Goal: Task Accomplishment & Management: Complete application form

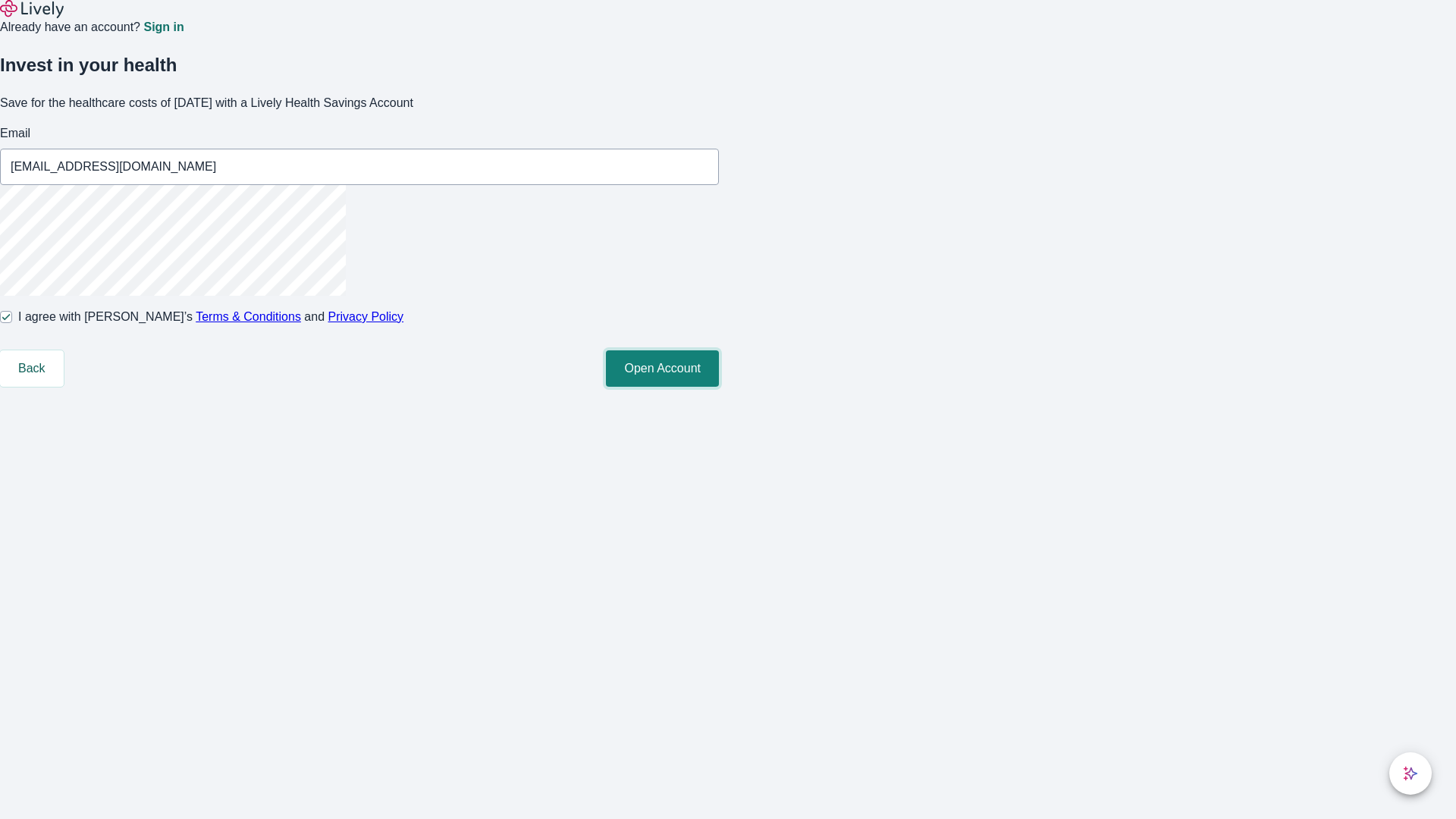
click at [719, 387] on button "Open Account" at bounding box center [662, 368] width 113 height 36
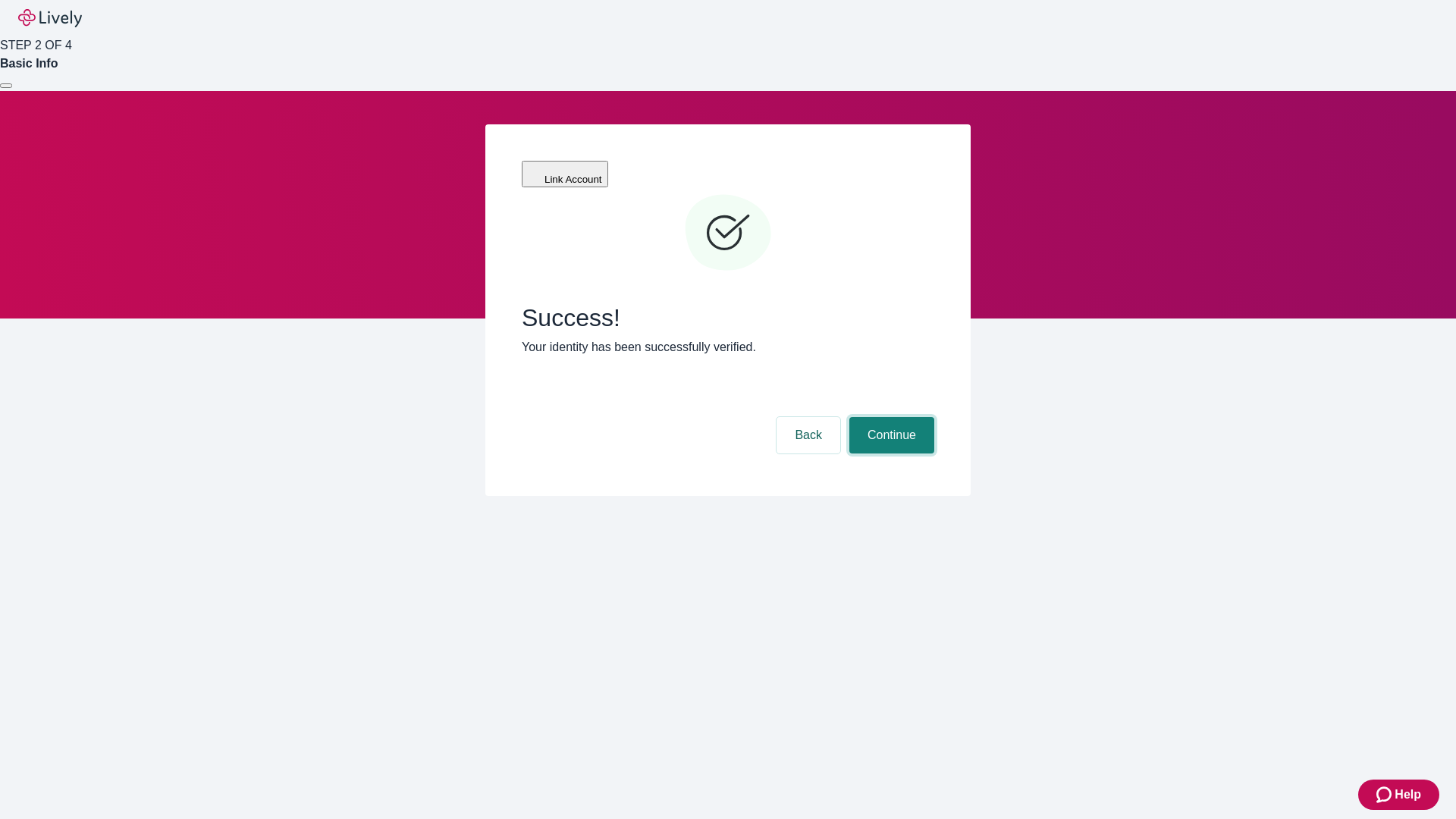
click at [890, 417] on button "Continue" at bounding box center [892, 434] width 85 height 36
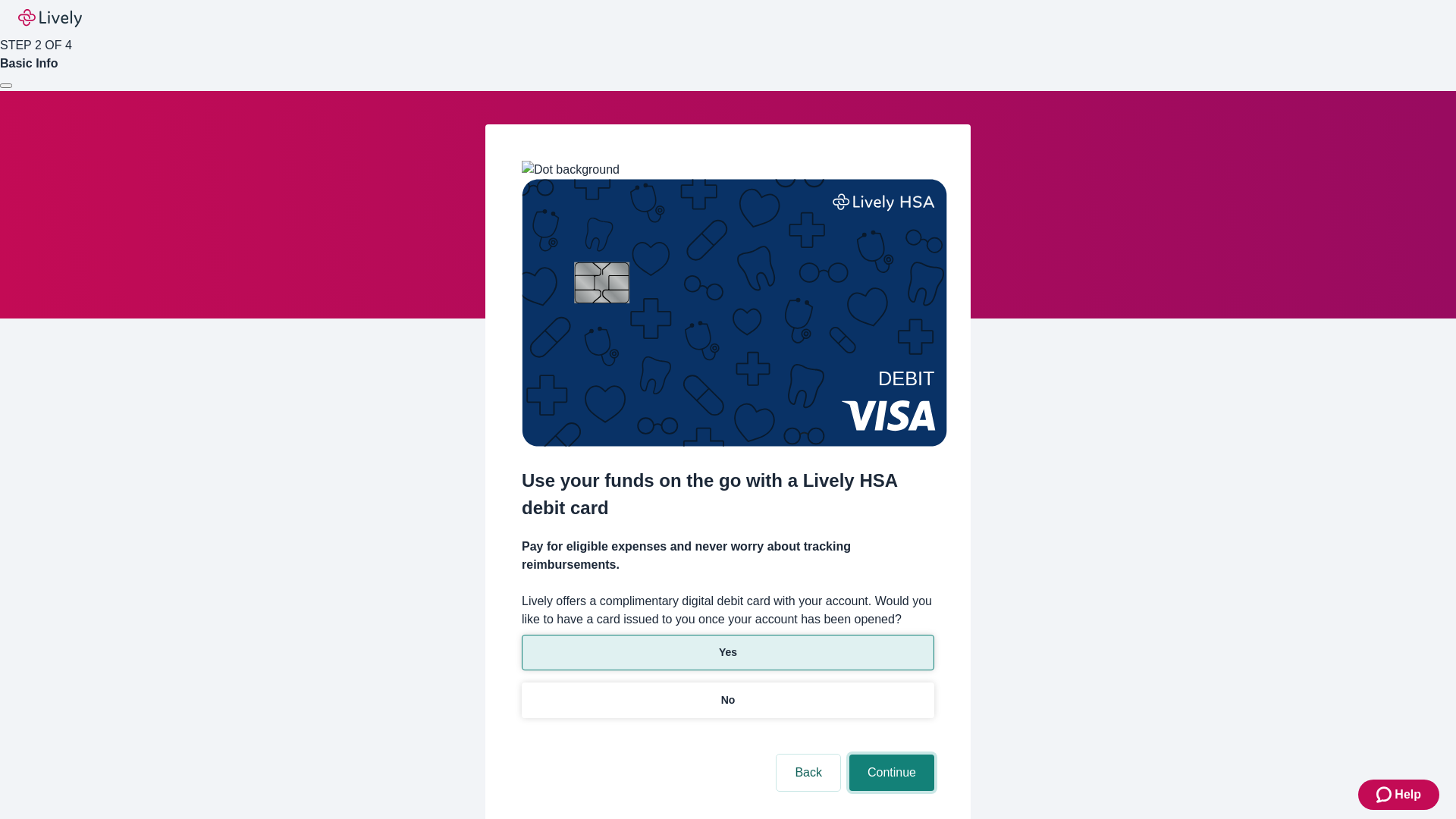
click at [890, 755] on button "Continue" at bounding box center [892, 772] width 85 height 36
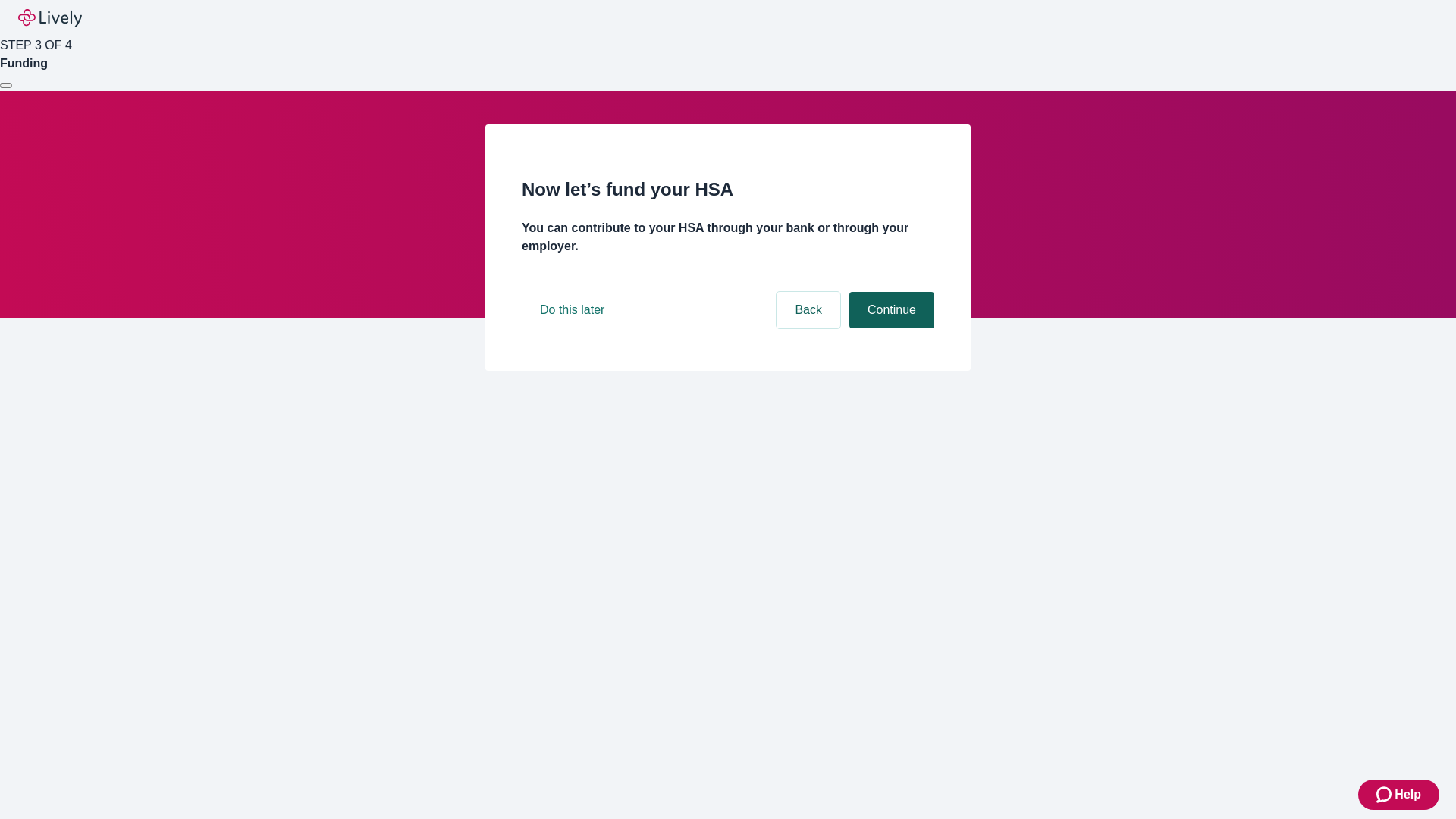
click at [890, 328] on button "Continue" at bounding box center [892, 309] width 85 height 36
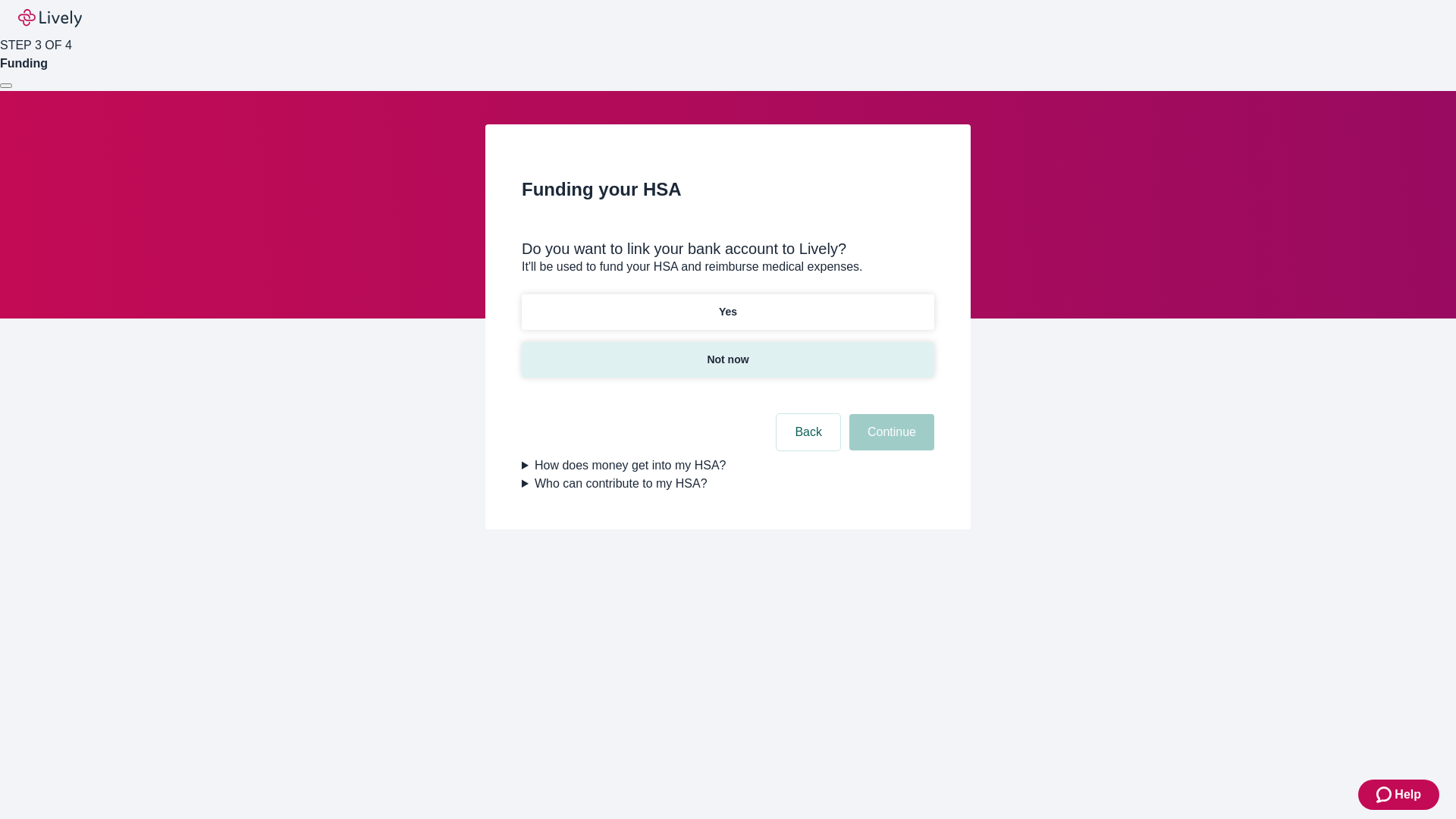
click at [728, 351] on p "Not now" at bounding box center [728, 359] width 42 height 16
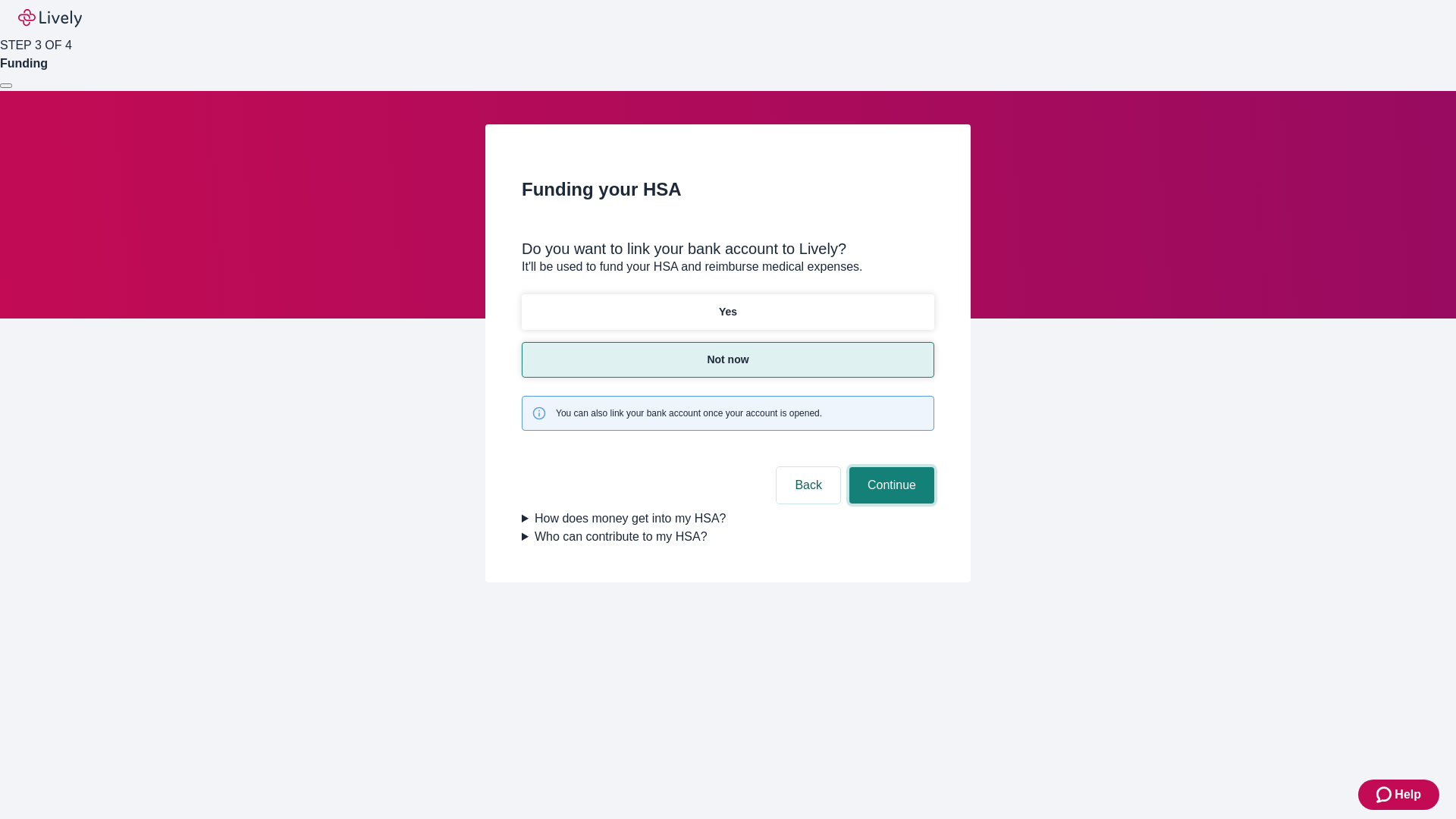
click at [890, 467] on button "Continue" at bounding box center [892, 484] width 85 height 36
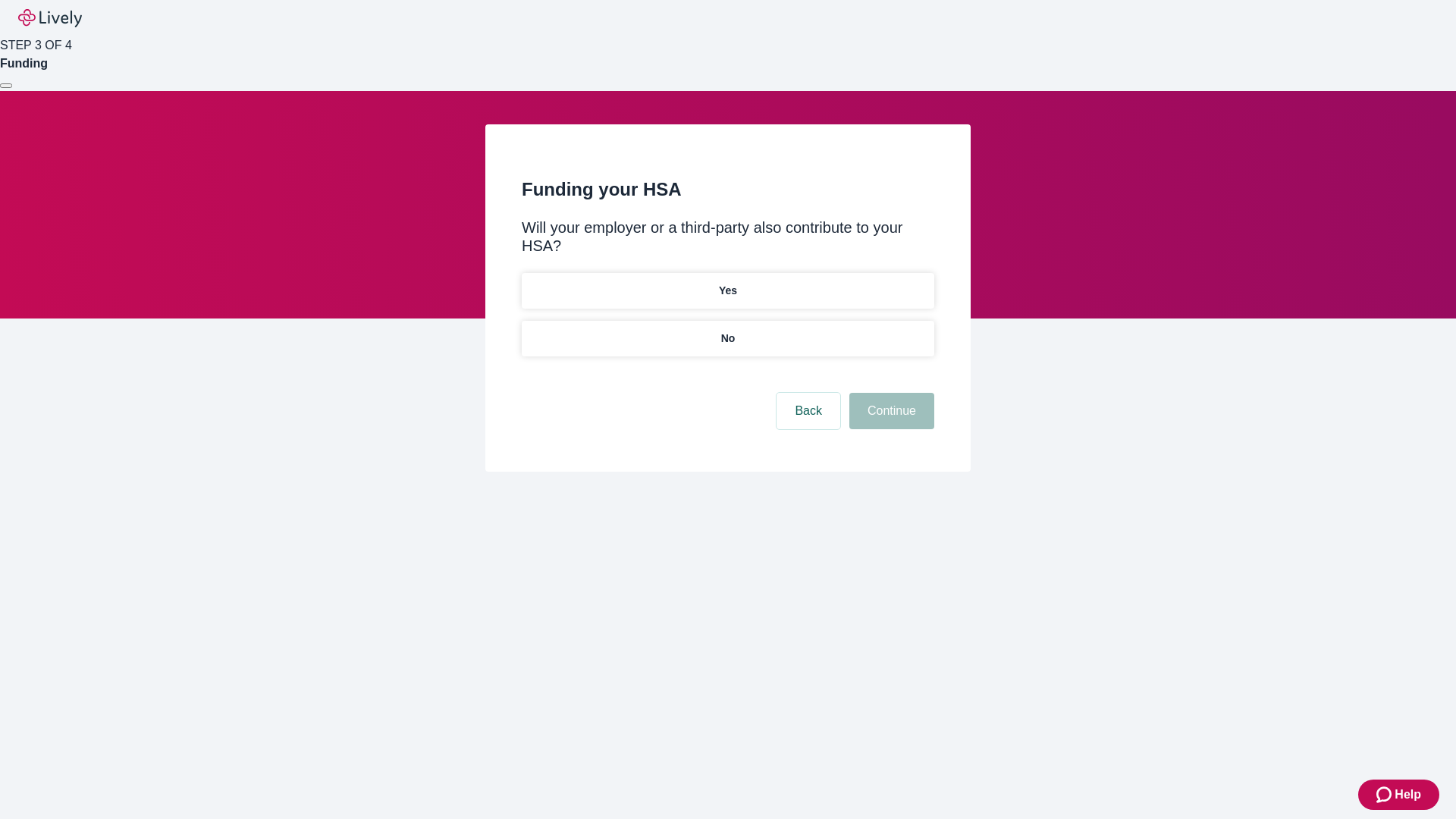
click at [728, 331] on p "No" at bounding box center [728, 339] width 15 height 16
click at [890, 392] on button "Continue" at bounding box center [892, 410] width 85 height 36
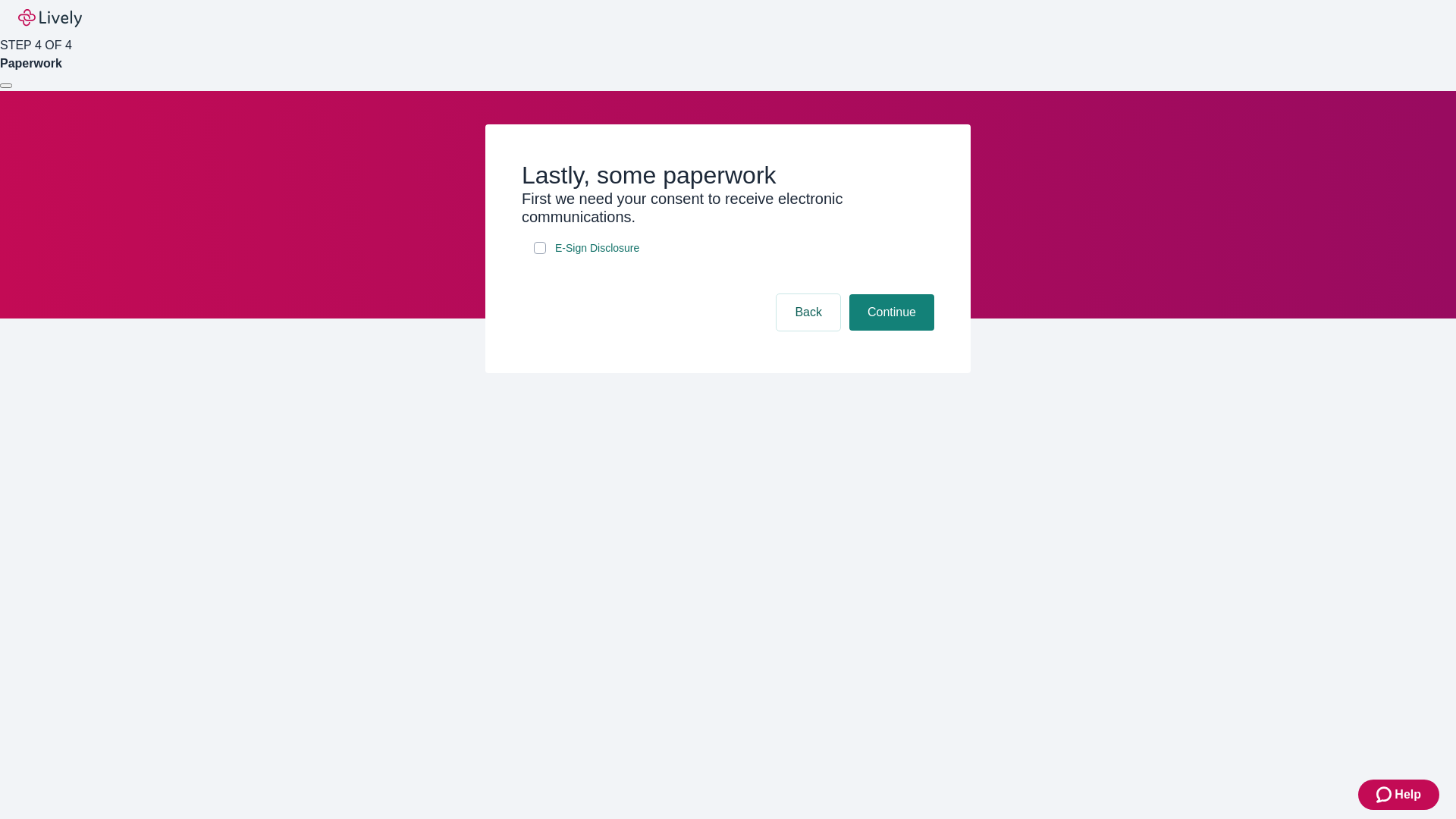
click at [540, 254] on input "E-Sign Disclosure" at bounding box center [540, 248] width 12 height 12
checkbox input "true"
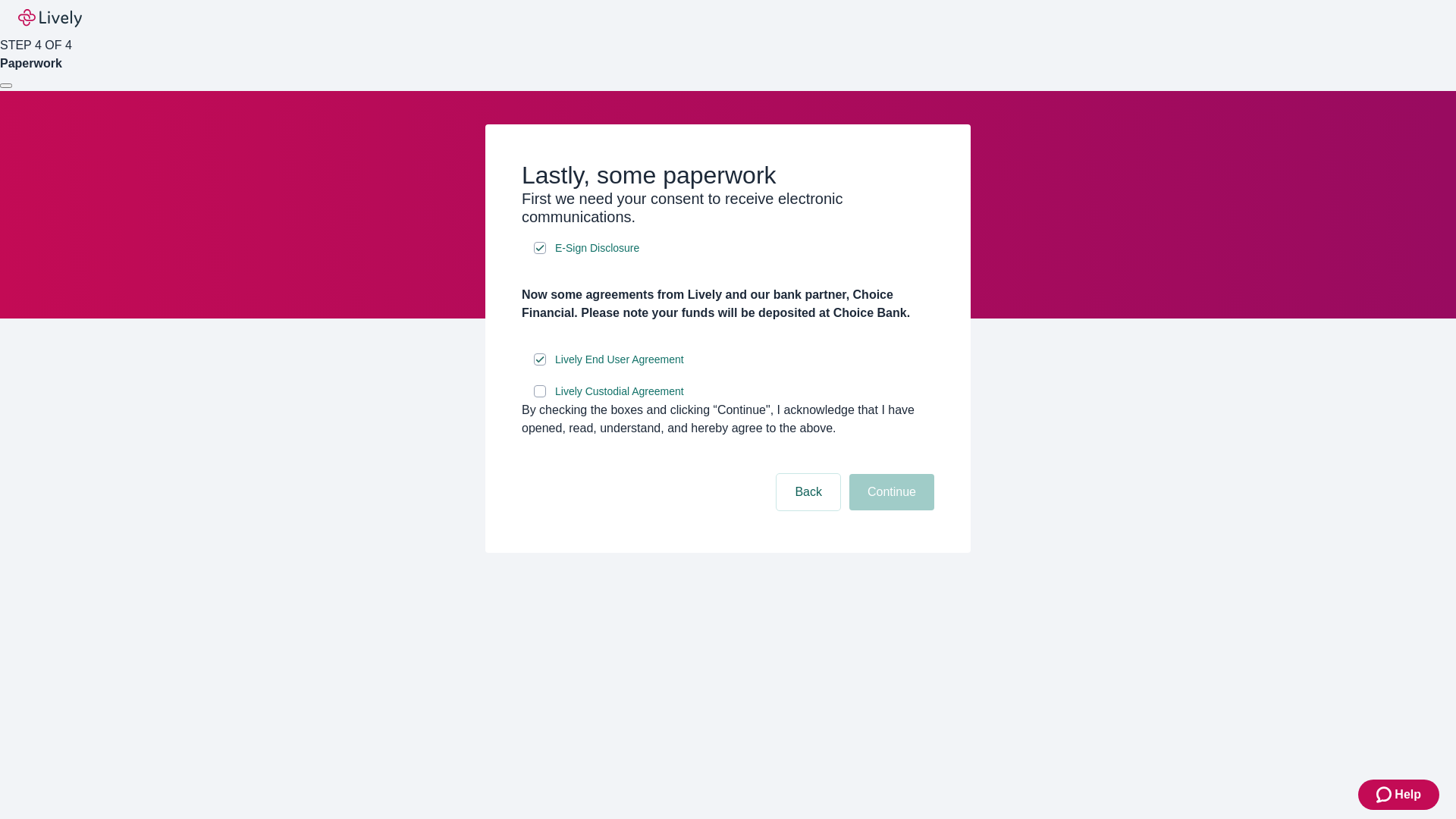
click at [540, 397] on input "Lively Custodial Agreement" at bounding box center [540, 390] width 12 height 12
checkbox input "true"
click at [890, 511] on button "Continue" at bounding box center [892, 491] width 85 height 36
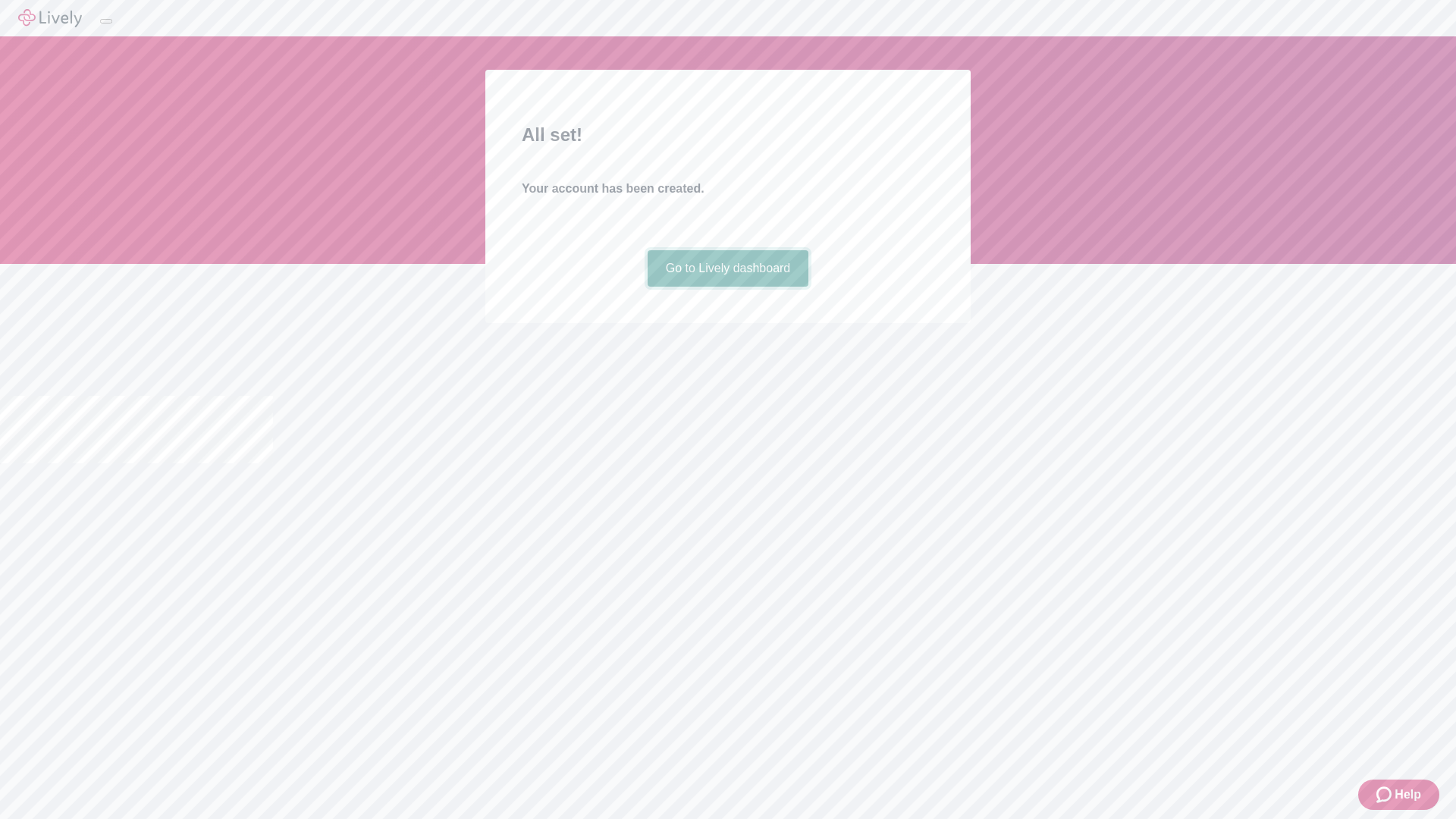
click at [728, 286] on link "Go to Lively dashboard" at bounding box center [728, 267] width 161 height 36
